Goal: Information Seeking & Learning: Find specific fact

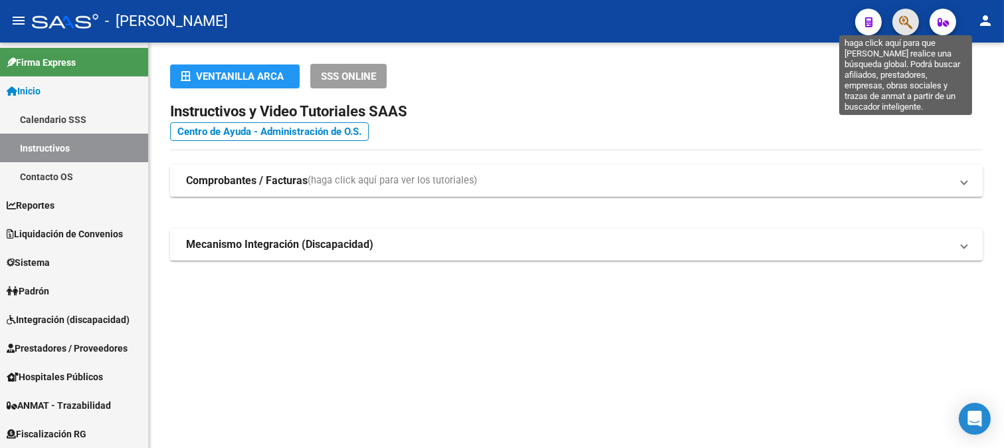
click at [911, 23] on icon "button" at bounding box center [905, 22] width 13 height 15
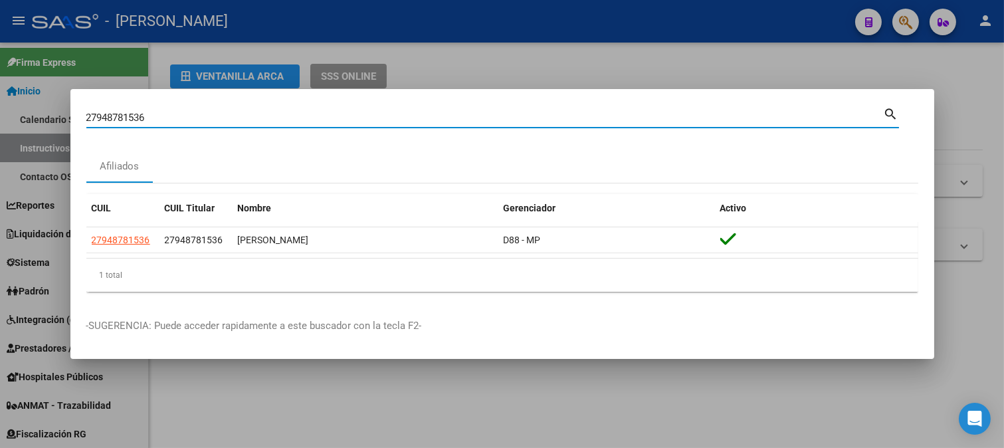
click at [421, 122] on input "27948781536" at bounding box center [485, 118] width 798 height 12
click at [421, 120] on input "27948781536" at bounding box center [485, 118] width 798 height 12
paste input "47015860"
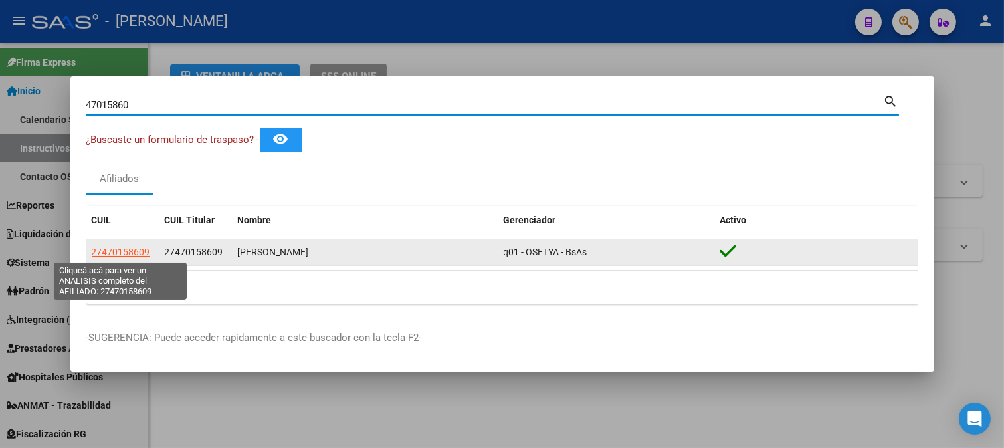
click at [122, 248] on span "27470158609" at bounding box center [121, 252] width 58 height 11
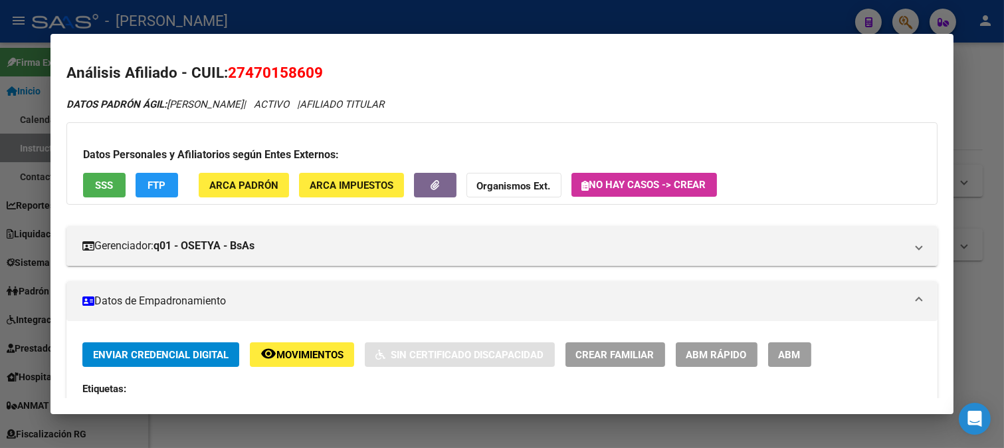
scroll to position [369, 0]
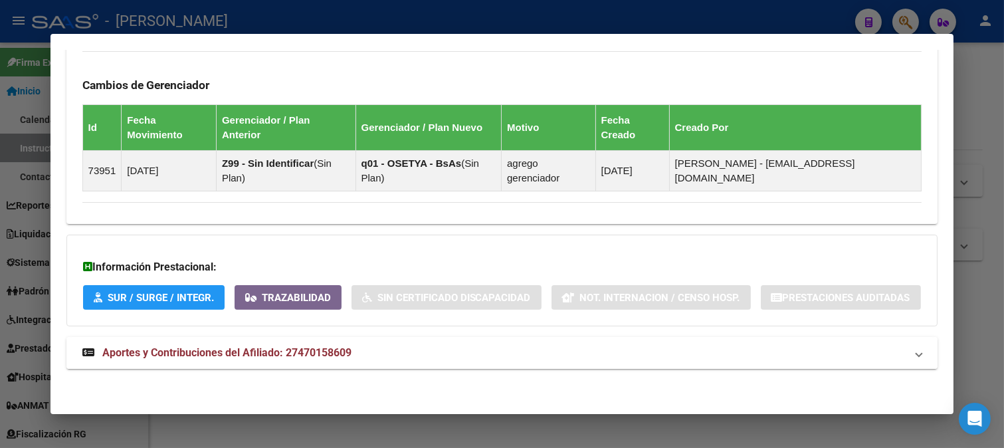
click at [332, 367] on mat-expansion-panel-header "Aportes y Contribuciones del Afiliado: 27470158609" at bounding box center [502, 353] width 872 height 32
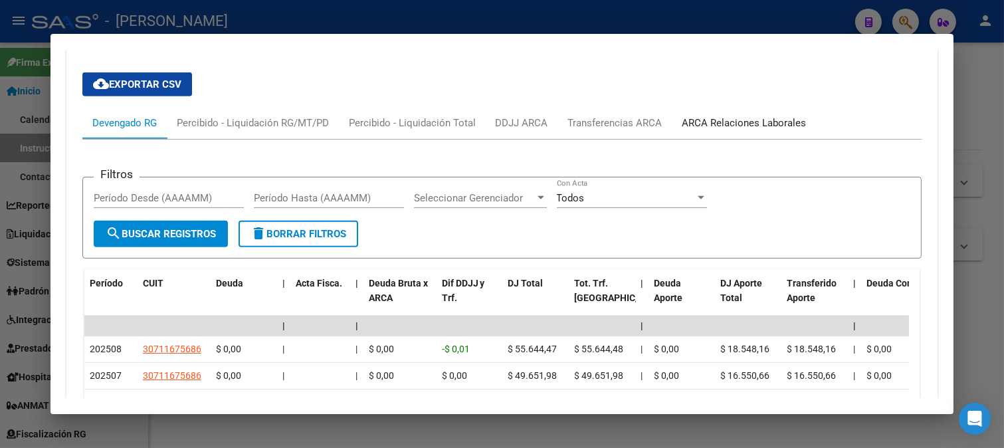
click at [720, 130] on div "ARCA Relaciones Laborales" at bounding box center [745, 123] width 124 height 15
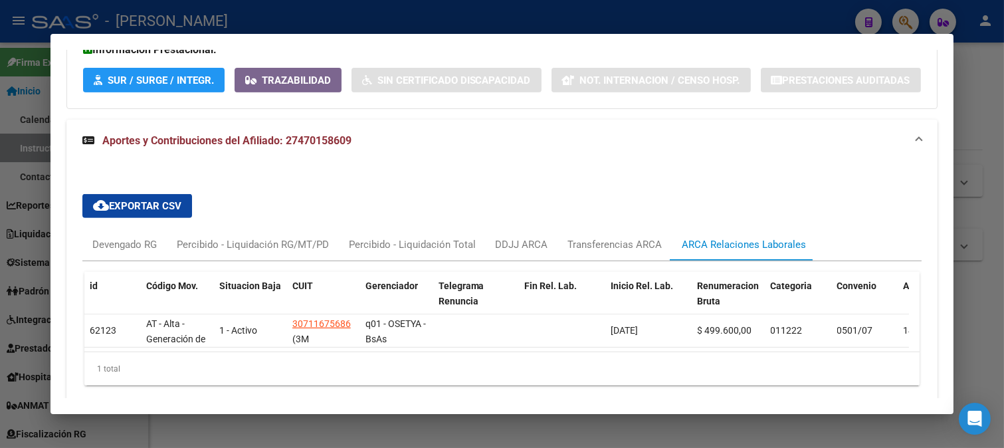
scroll to position [1053, 0]
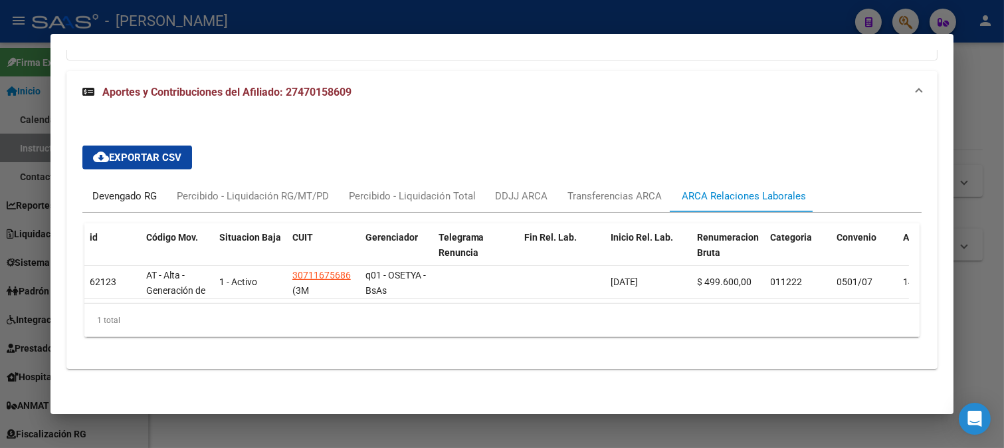
click at [118, 189] on div "Devengado RG" at bounding box center [124, 196] width 64 height 15
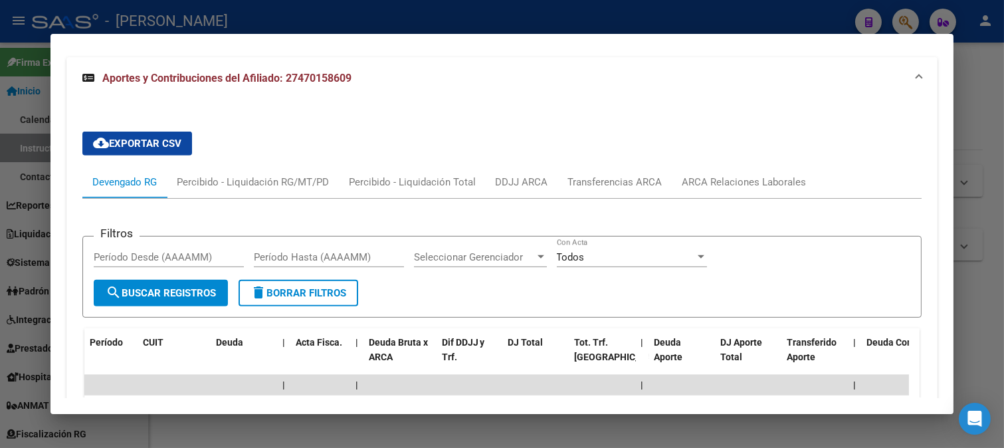
click at [353, 13] on div at bounding box center [502, 224] width 1004 height 448
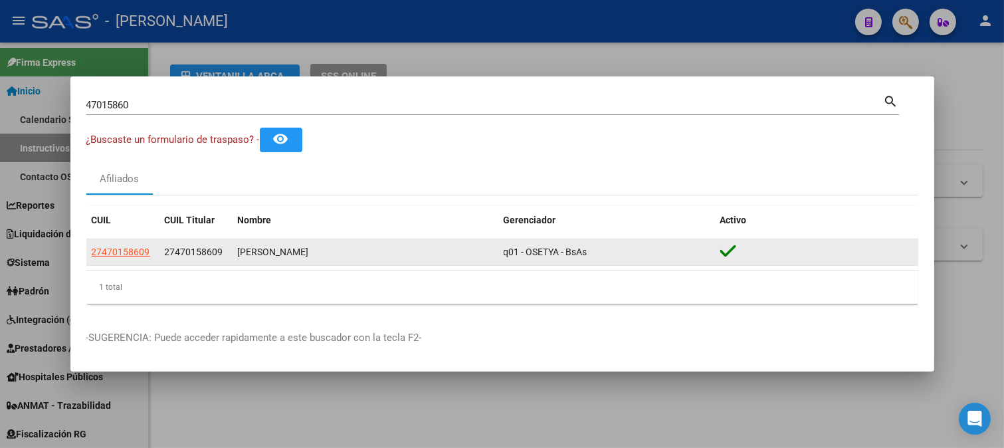
click at [197, 261] on datatable-body-cell "27470158609" at bounding box center [196, 252] width 73 height 26
click at [197, 256] on span "27470158609" at bounding box center [194, 252] width 58 height 11
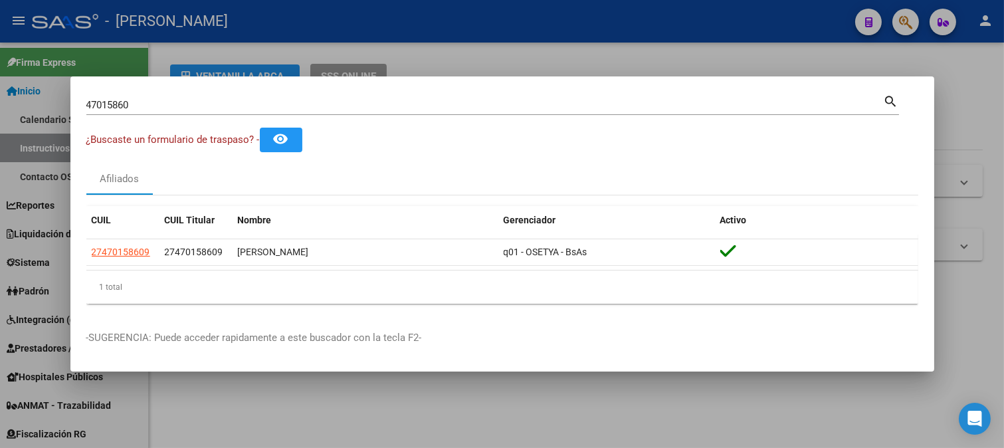
copy span "27470158609"
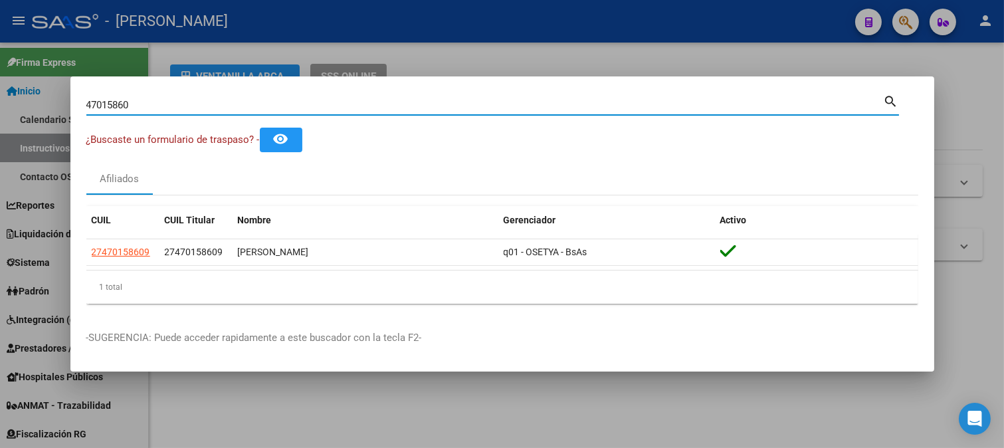
click at [479, 107] on input "47015860" at bounding box center [485, 105] width 798 height 12
paste input "2738435772"
type input "27384357720"
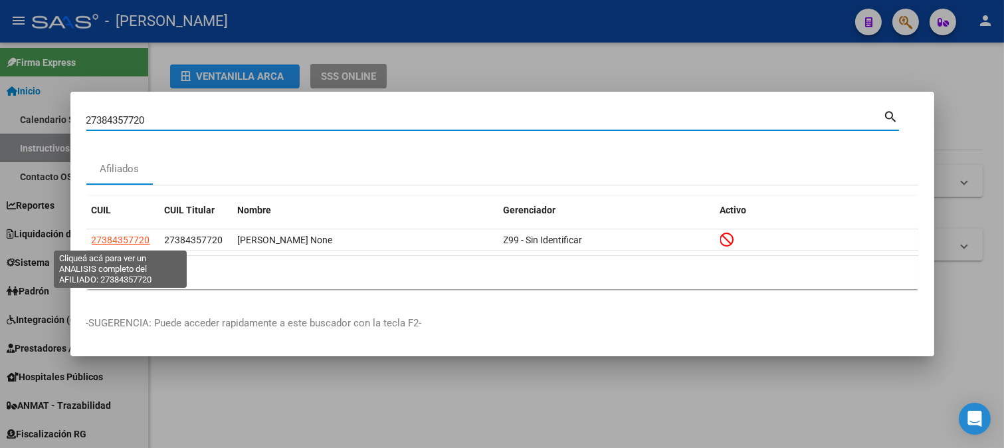
click at [122, 237] on span "27384357720" at bounding box center [121, 240] width 58 height 11
type textarea "27384357720"
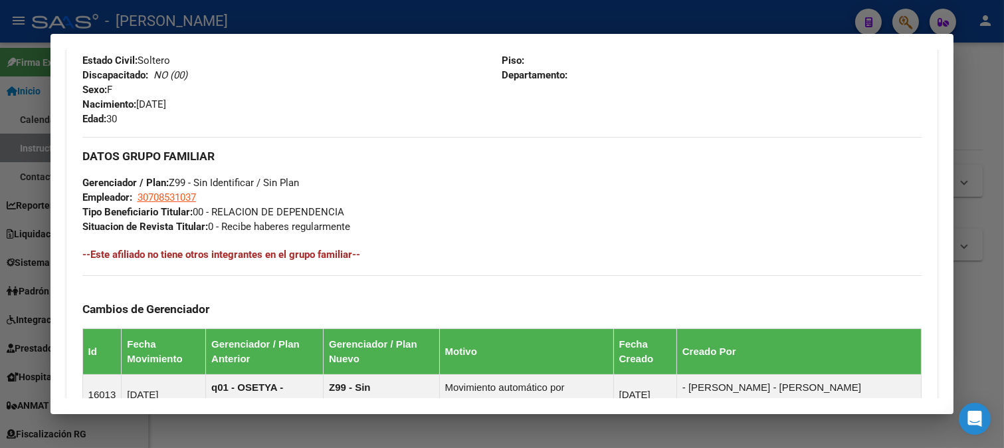
scroll to position [838, 0]
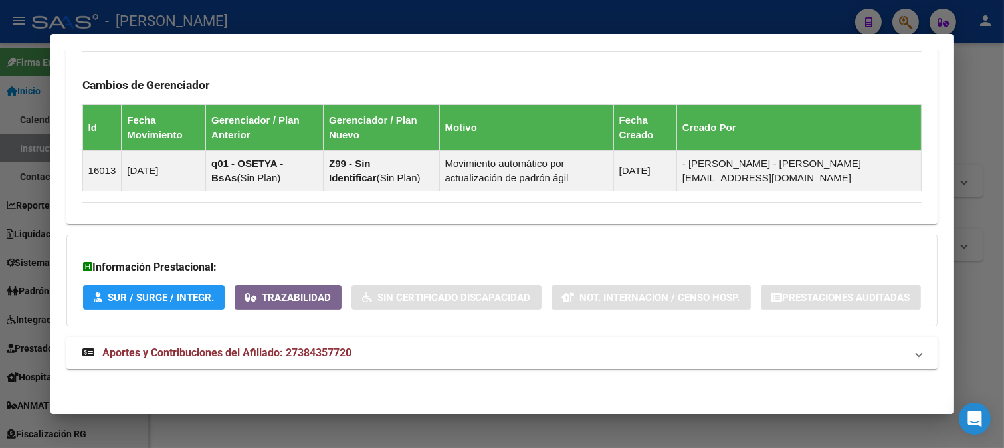
click at [339, 347] on span "Aportes y Contribuciones del Afiliado: 27384357720" at bounding box center [226, 352] width 249 height 13
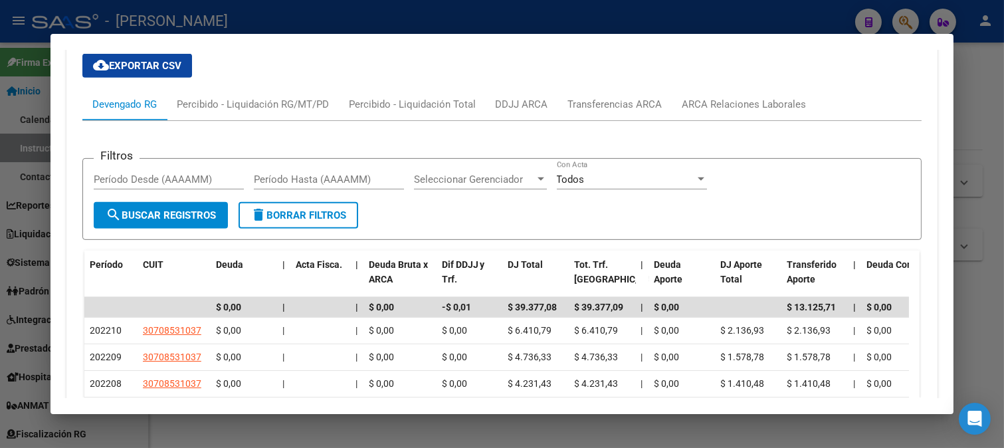
scroll to position [1171, 0]
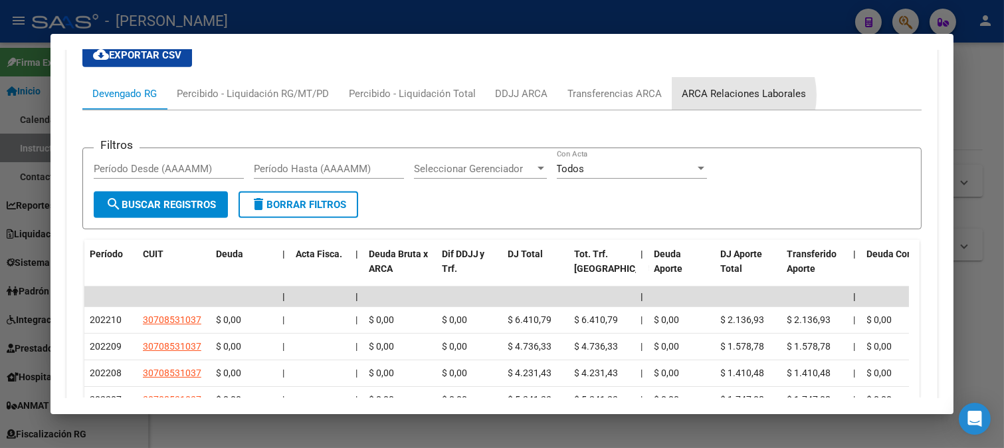
click at [727, 101] on div "ARCA Relaciones Laborales" at bounding box center [745, 93] width 124 height 15
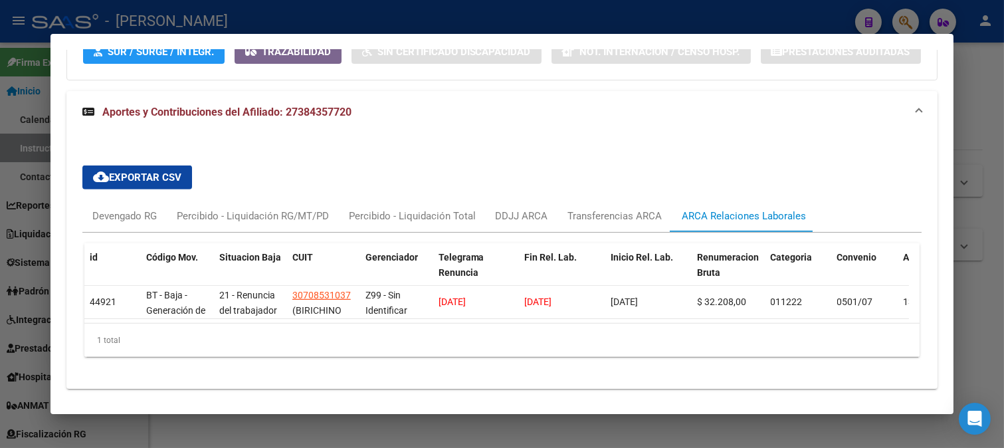
scroll to position [1111, 0]
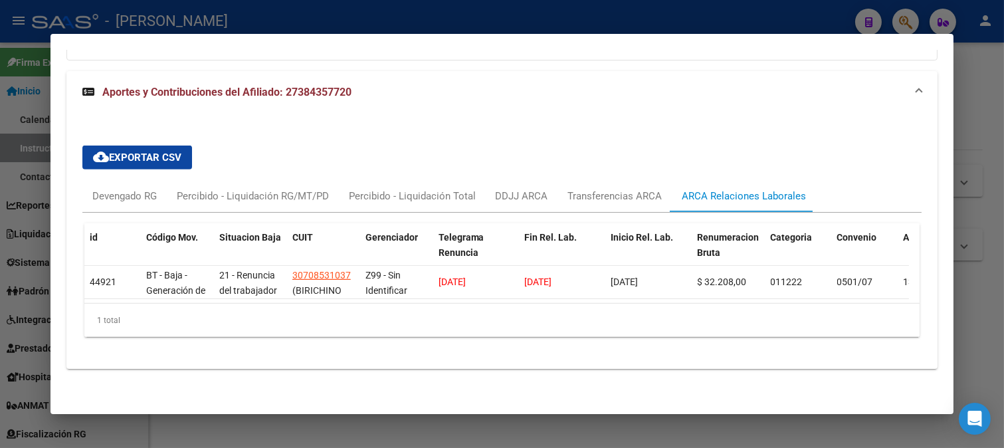
click at [402, 9] on div at bounding box center [502, 224] width 1004 height 448
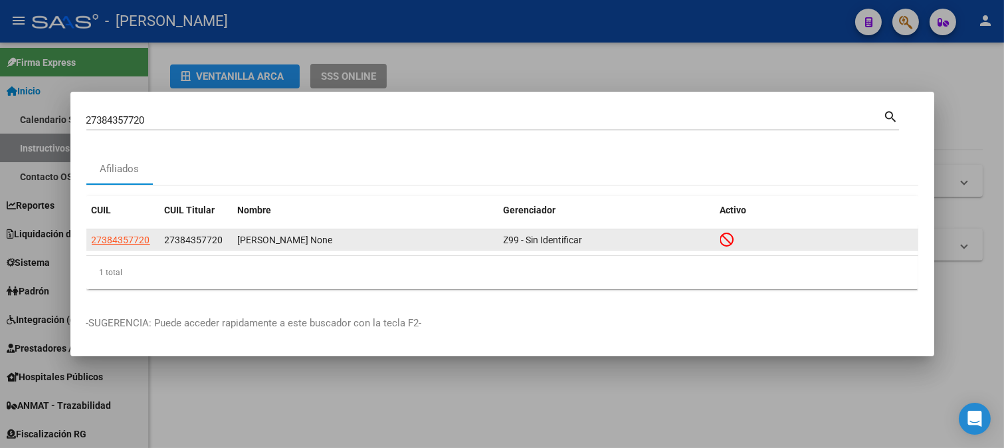
click at [219, 244] on span "27384357720" at bounding box center [194, 240] width 58 height 11
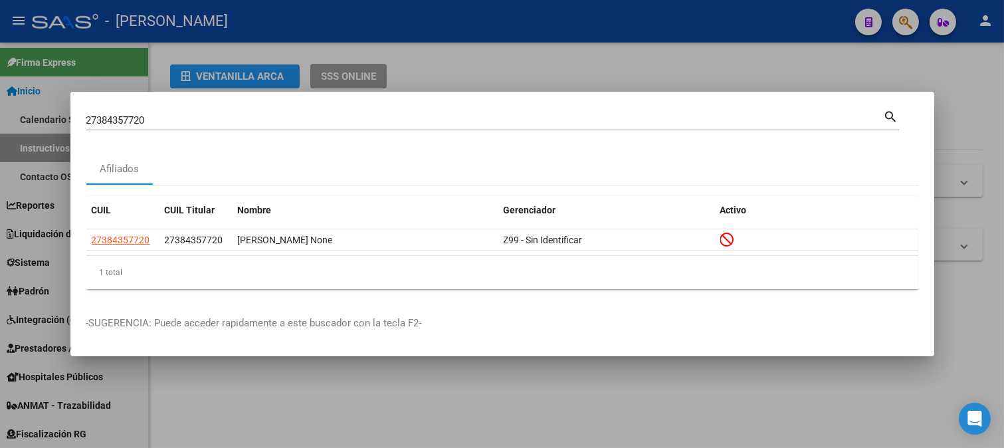
copy span "27384357720"
